Goal: Information Seeking & Learning: Learn about a topic

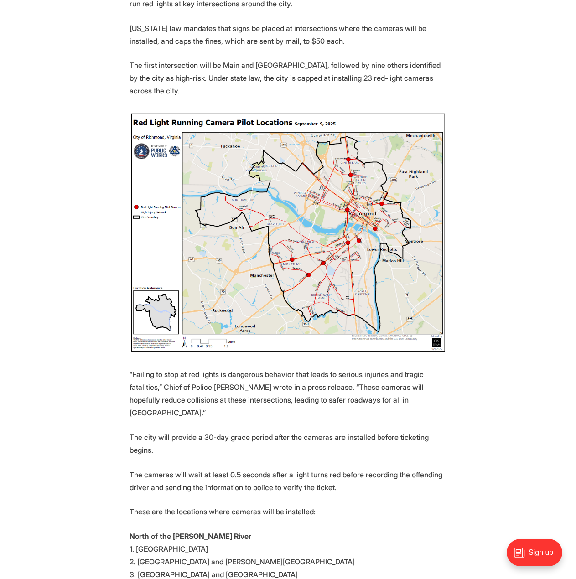
scroll to position [380, 0]
click at [350, 223] on img at bounding box center [289, 232] width 318 height 242
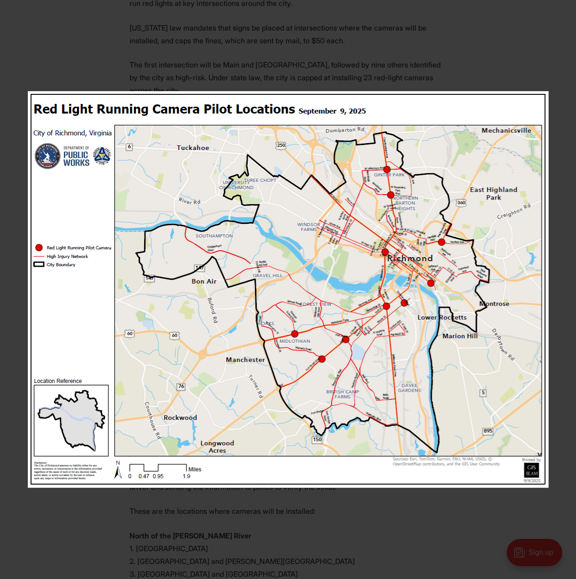
click at [376, 206] on img at bounding box center [288, 289] width 521 height 397
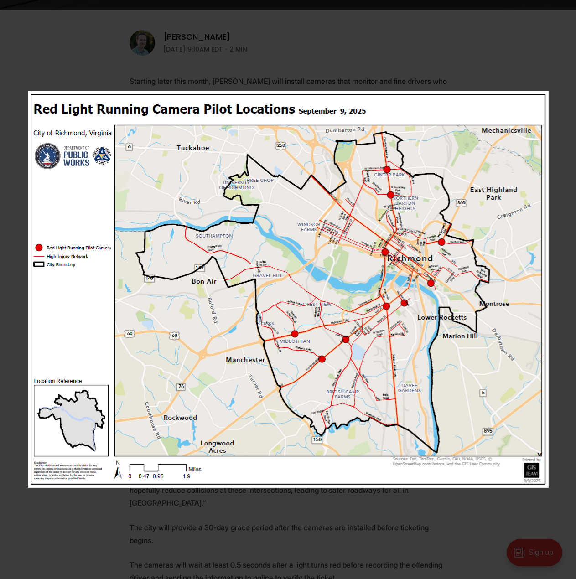
scroll to position [289, 0]
click at [438, 197] on img at bounding box center [288, 289] width 521 height 397
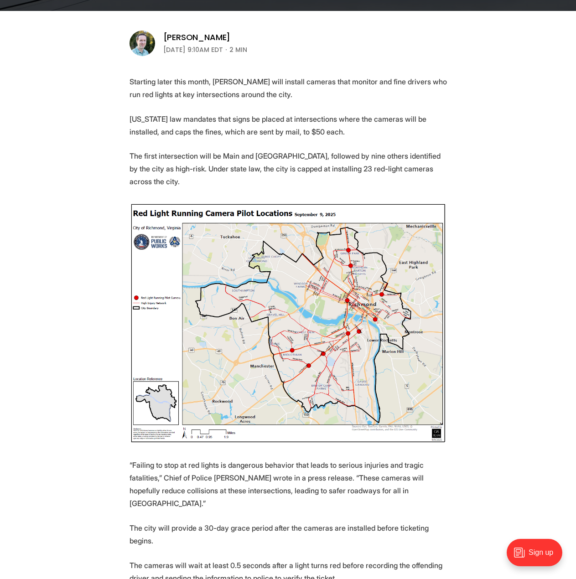
click at [388, 251] on img at bounding box center [289, 324] width 318 height 242
drag, startPoint x: 388, startPoint y: 240, endPoint x: 349, endPoint y: 250, distance: 40.3
click at [349, 250] on img at bounding box center [289, 324] width 318 height 242
drag, startPoint x: 350, startPoint y: 250, endPoint x: 347, endPoint y: 246, distance: 4.9
click at [240, 159] on p "The first intersection will be Main and [GEOGRAPHIC_DATA], followed by nine oth…" at bounding box center [289, 169] width 318 height 38
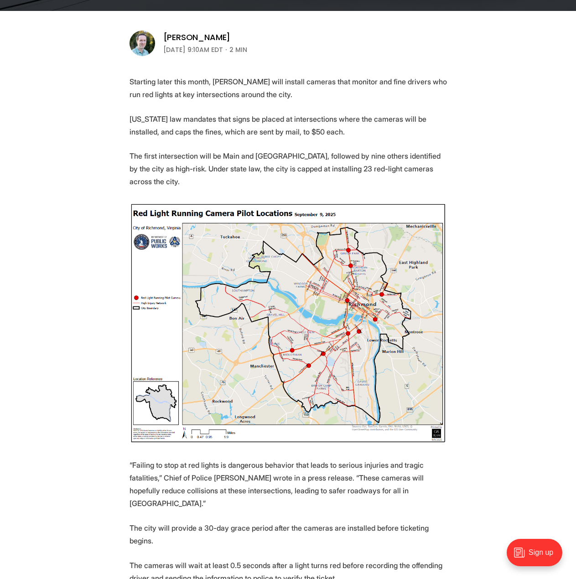
click at [296, 319] on img at bounding box center [289, 324] width 318 height 242
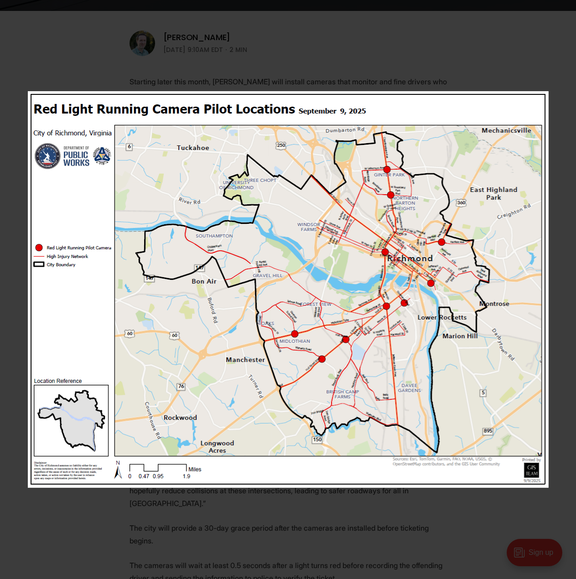
click at [386, 254] on img at bounding box center [288, 289] width 521 height 397
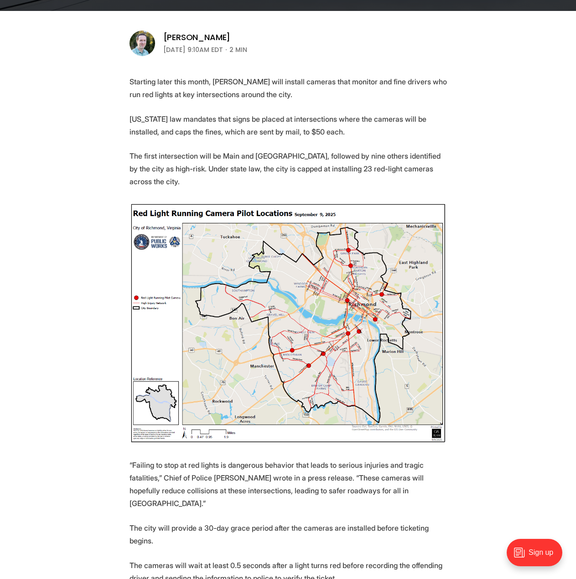
click at [335, 438] on section "Starting later this month, [PERSON_NAME] will install cameras that monitor and …" at bounding box center [288, 532] width 576 height 915
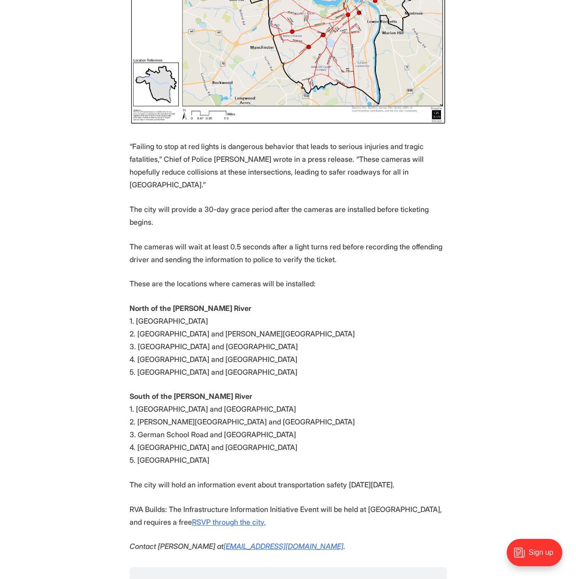
click at [334, 390] on p "South of the [PERSON_NAME] River 1. [GEOGRAPHIC_DATA] and [GEOGRAPHIC_DATA]. [P…" at bounding box center [289, 428] width 318 height 77
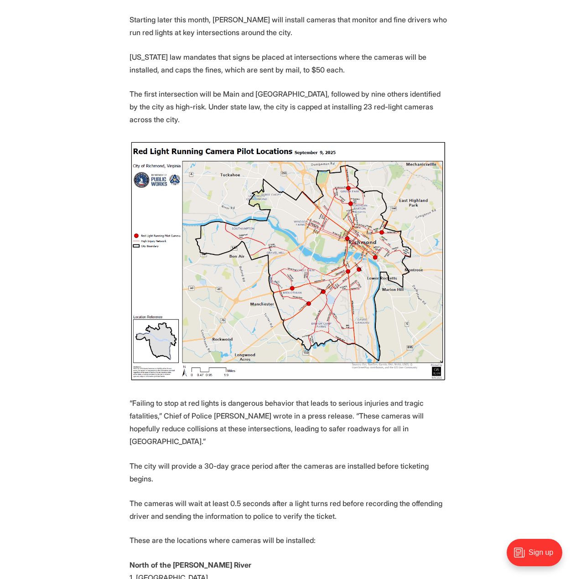
click at [354, 277] on img at bounding box center [289, 262] width 318 height 242
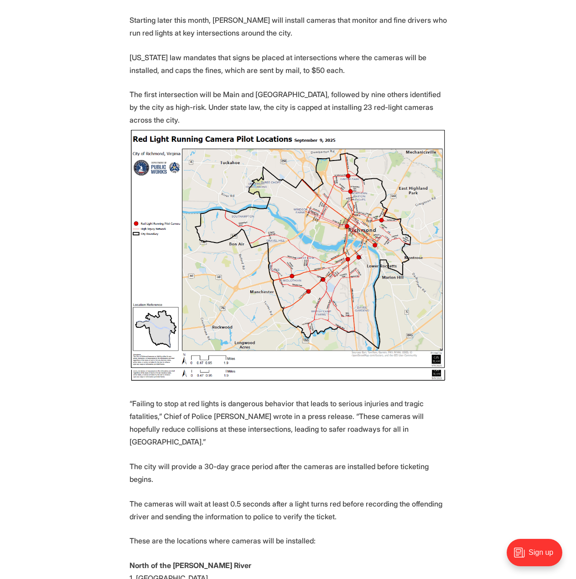
scroll to position [350, 0]
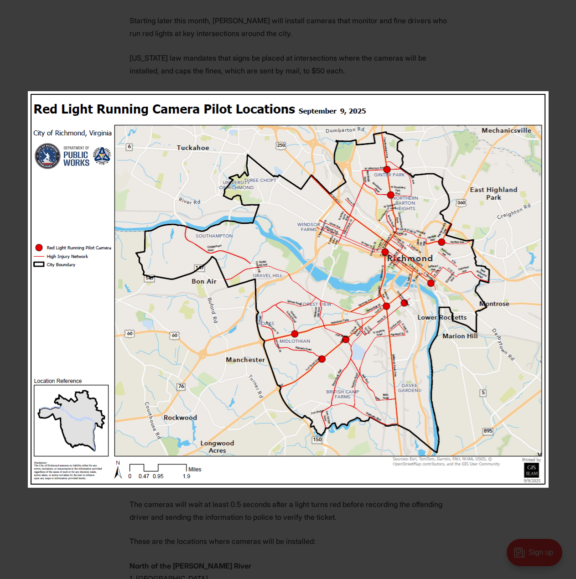
click at [395, 259] on img at bounding box center [288, 289] width 521 height 397
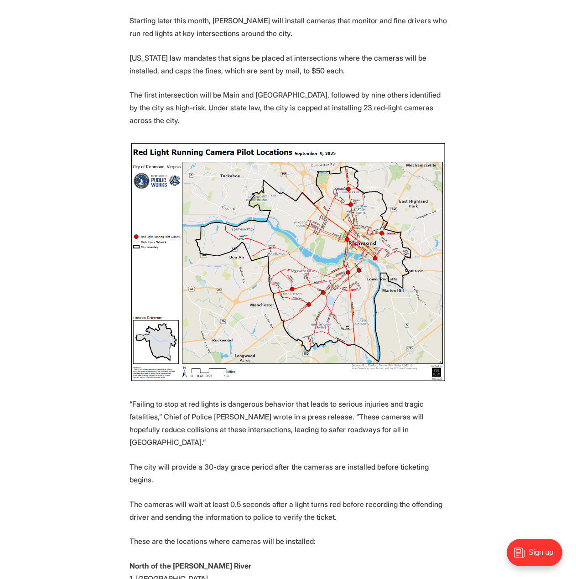
drag, startPoint x: 395, startPoint y: 259, endPoint x: 372, endPoint y: 248, distance: 25.7
click at [372, 248] on img at bounding box center [289, 262] width 318 height 242
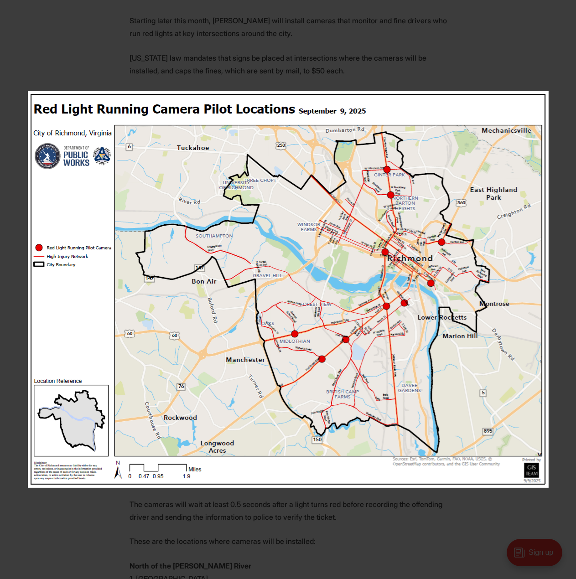
click at [372, 248] on img at bounding box center [288, 289] width 521 height 397
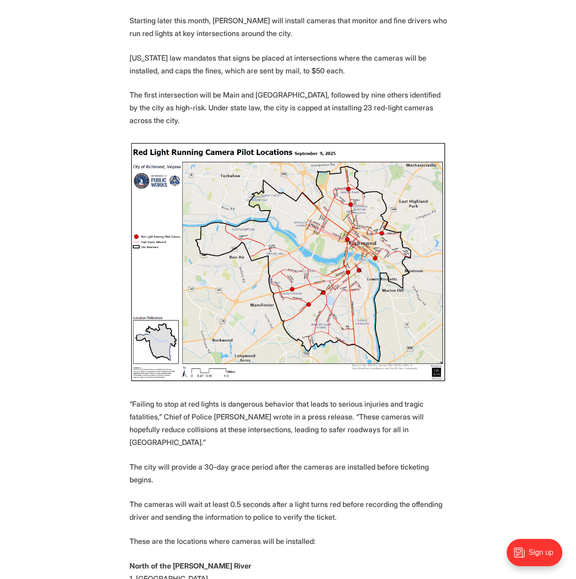
click at [308, 401] on p "“Failing to stop at red lights is dangerous behavior that leads to serious inju…" at bounding box center [289, 423] width 318 height 51
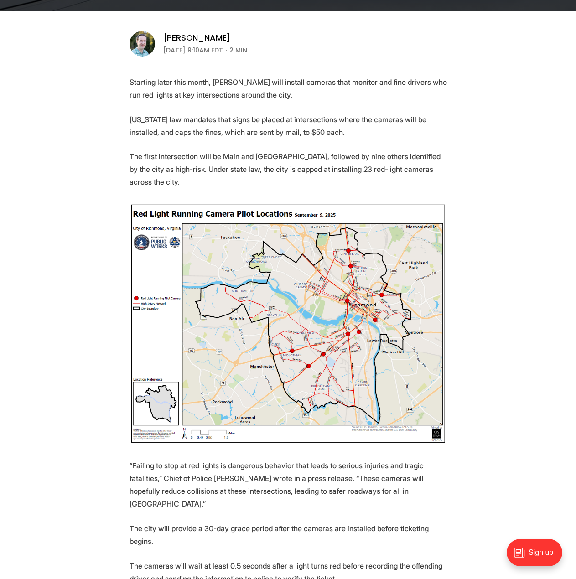
scroll to position [289, 0]
